Goal: Transaction & Acquisition: Purchase product/service

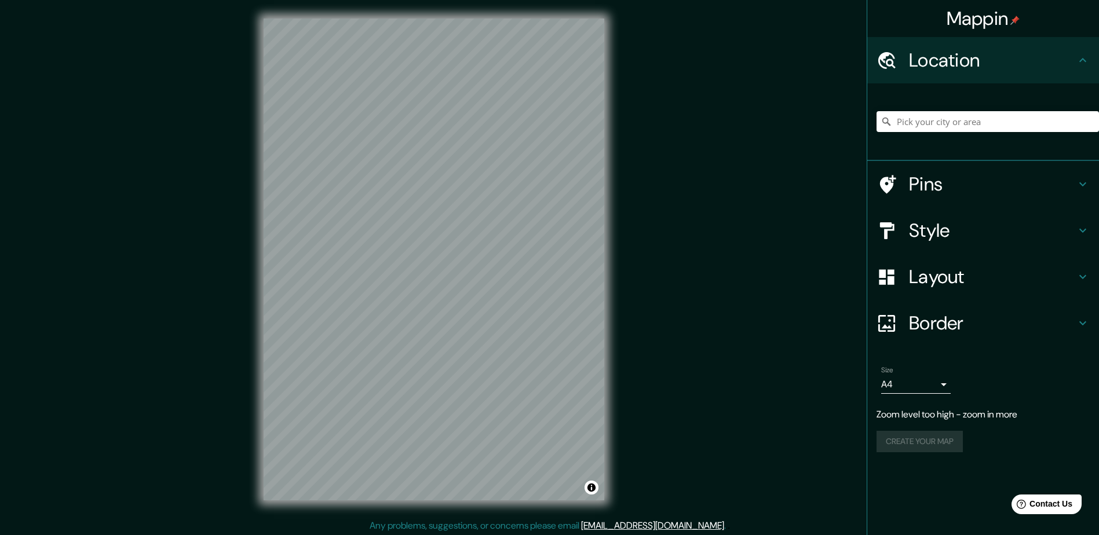
click at [678, 71] on div "Mappin Location Pins Style Layout Border Choose a border. Hint : you can make l…" at bounding box center [549, 269] width 1099 height 538
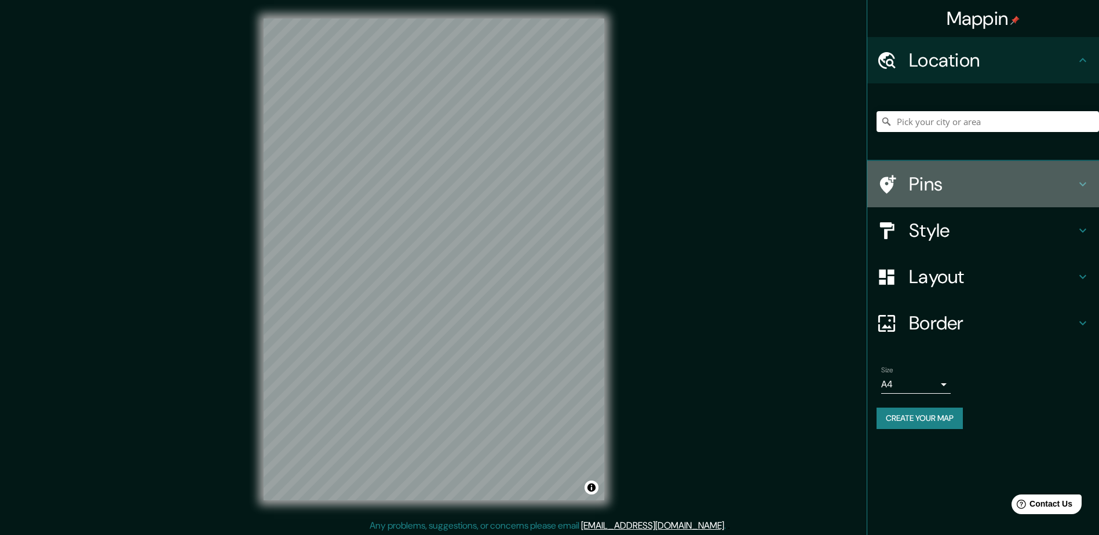
click at [947, 181] on h4 "Pins" at bounding box center [992, 184] width 167 height 23
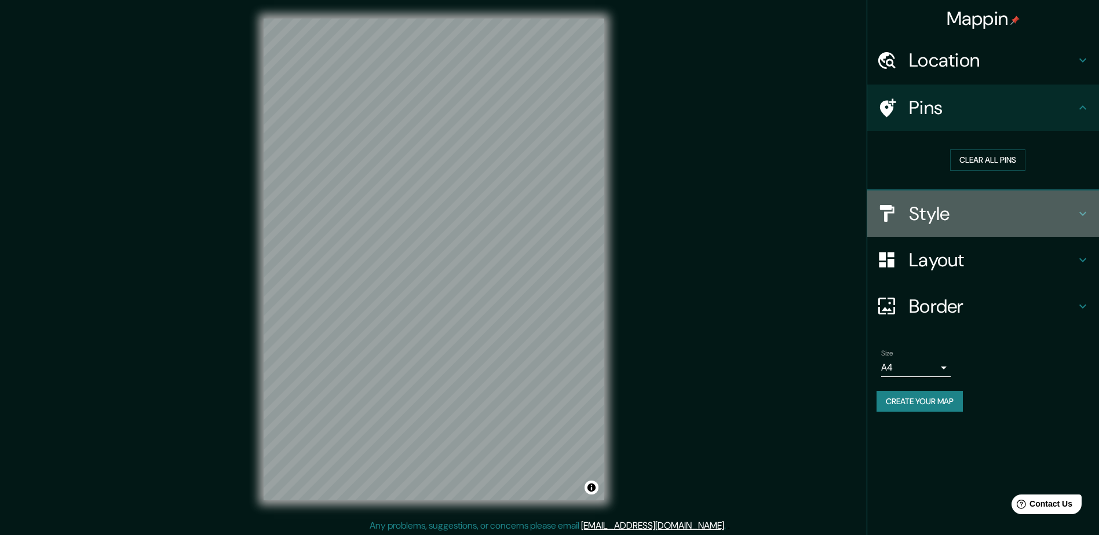
click at [939, 211] on h4 "Style" at bounding box center [992, 213] width 167 height 23
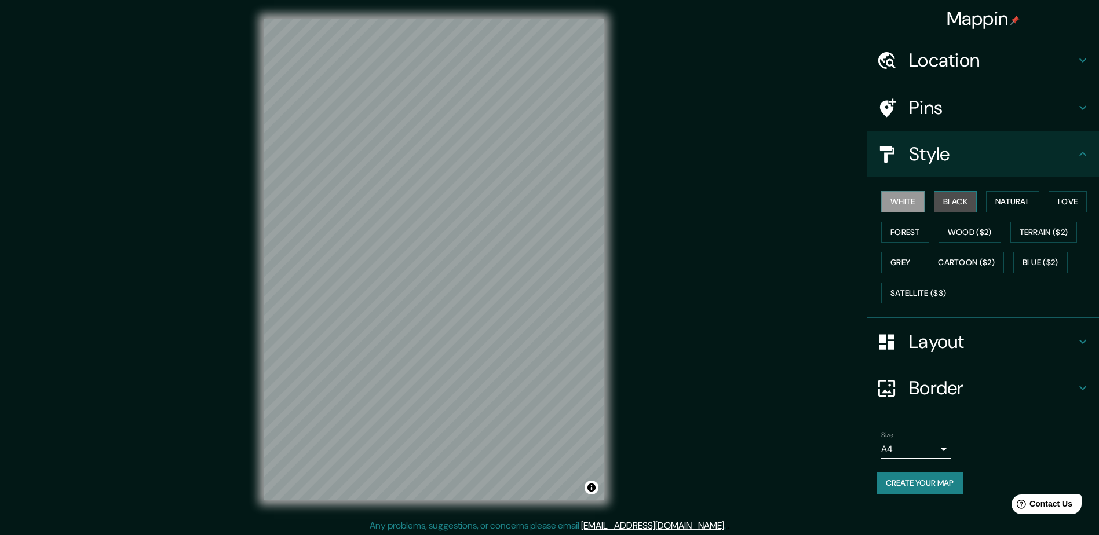
click at [957, 206] on button "Black" at bounding box center [955, 201] width 43 height 21
click at [996, 199] on button "Natural" at bounding box center [1012, 201] width 53 height 21
click at [1061, 192] on button "Love" at bounding box center [1067, 201] width 38 height 21
click at [898, 233] on button "Forest" at bounding box center [905, 232] width 48 height 21
click at [964, 233] on button "Wood ($2)" at bounding box center [969, 232] width 63 height 21
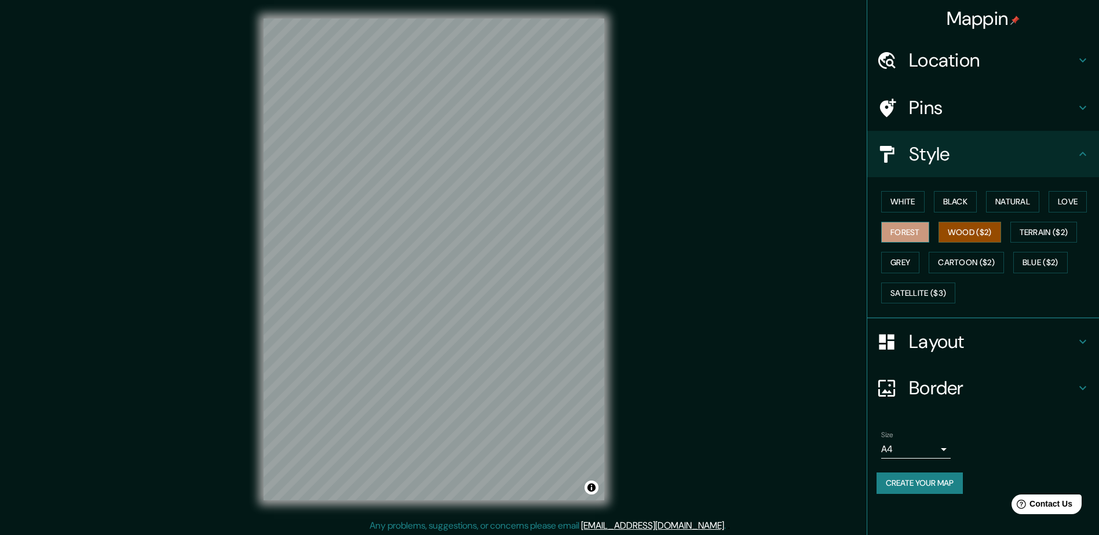
click at [900, 235] on button "Forest" at bounding box center [905, 232] width 48 height 21
click at [981, 235] on button "Wood ($2)" at bounding box center [969, 232] width 63 height 21
click at [911, 298] on button "Satellite ($3)" at bounding box center [918, 293] width 74 height 21
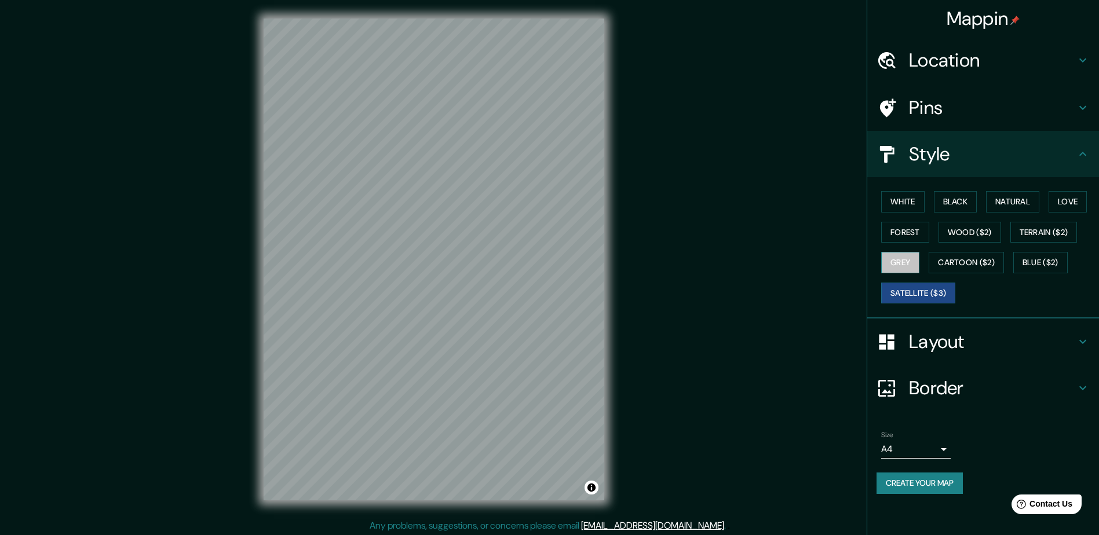
click at [901, 263] on button "Grey" at bounding box center [900, 262] width 38 height 21
click at [907, 227] on button "Forest" at bounding box center [905, 232] width 48 height 21
click at [914, 198] on button "White" at bounding box center [902, 201] width 43 height 21
click at [900, 231] on button "Forest" at bounding box center [905, 232] width 48 height 21
click at [951, 199] on button "Black" at bounding box center [955, 201] width 43 height 21
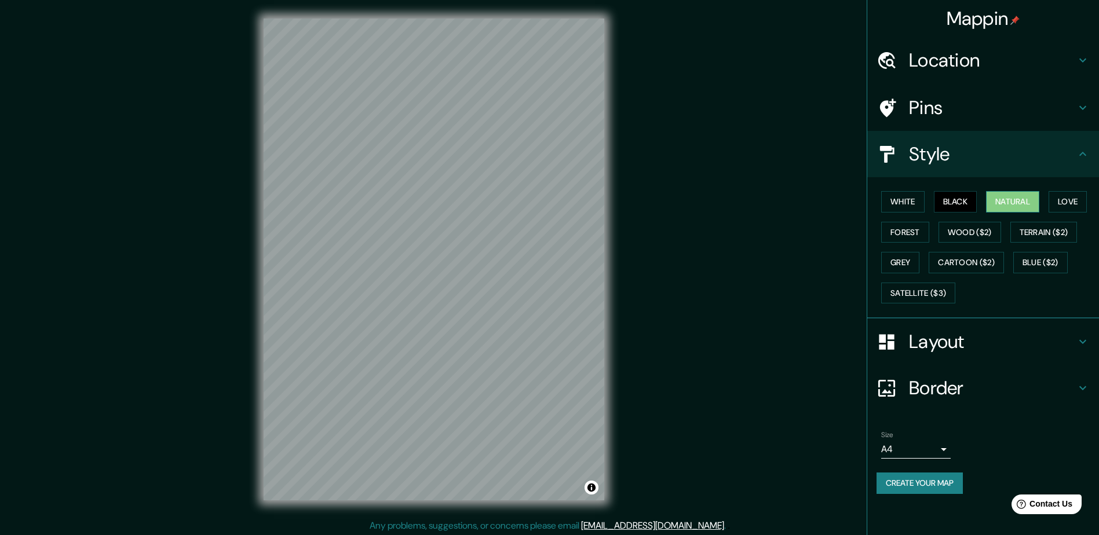
click at [1007, 192] on button "Natural" at bounding box center [1012, 201] width 53 height 21
click at [916, 198] on button "White" at bounding box center [902, 201] width 43 height 21
click at [953, 196] on button "Black" at bounding box center [955, 201] width 43 height 21
click at [1001, 196] on button "Natural" at bounding box center [1012, 201] width 53 height 21
